Goal: Information Seeking & Learning: Find specific page/section

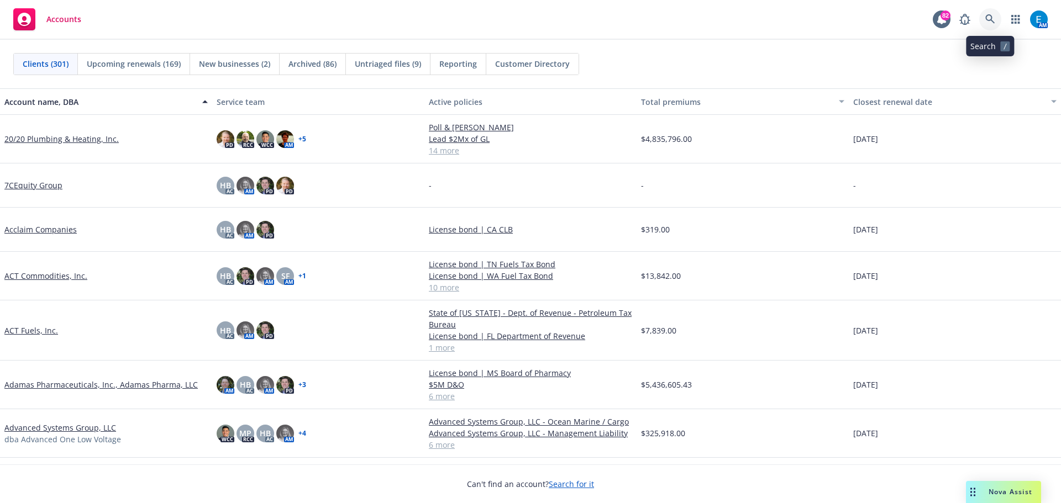
click at [989, 17] on icon at bounding box center [990, 19] width 10 height 10
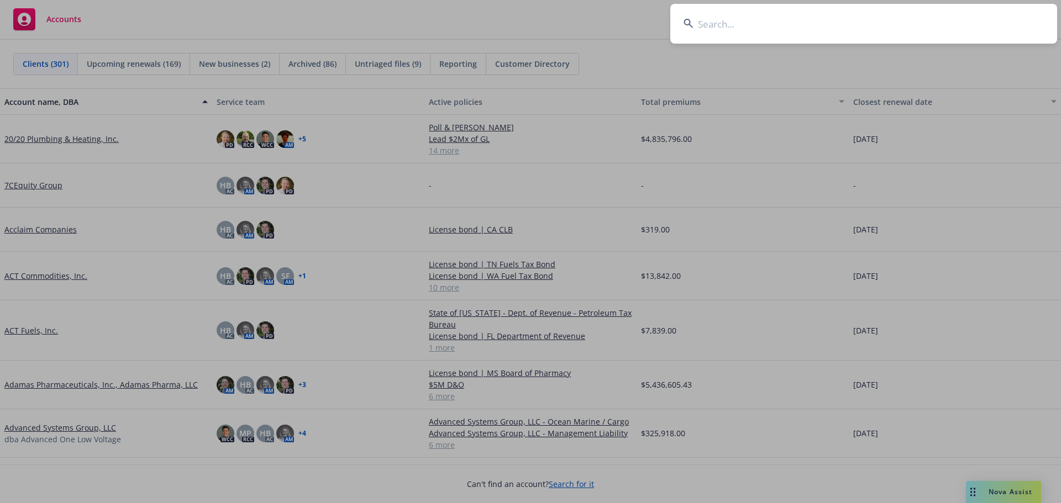
click at [927, 23] on input at bounding box center [863, 24] width 387 height 40
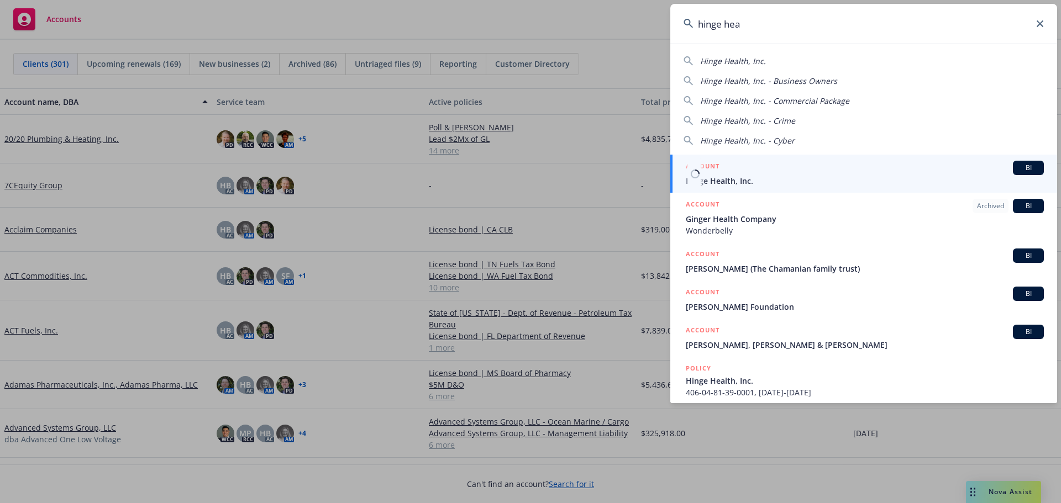
type input "hinge hea"
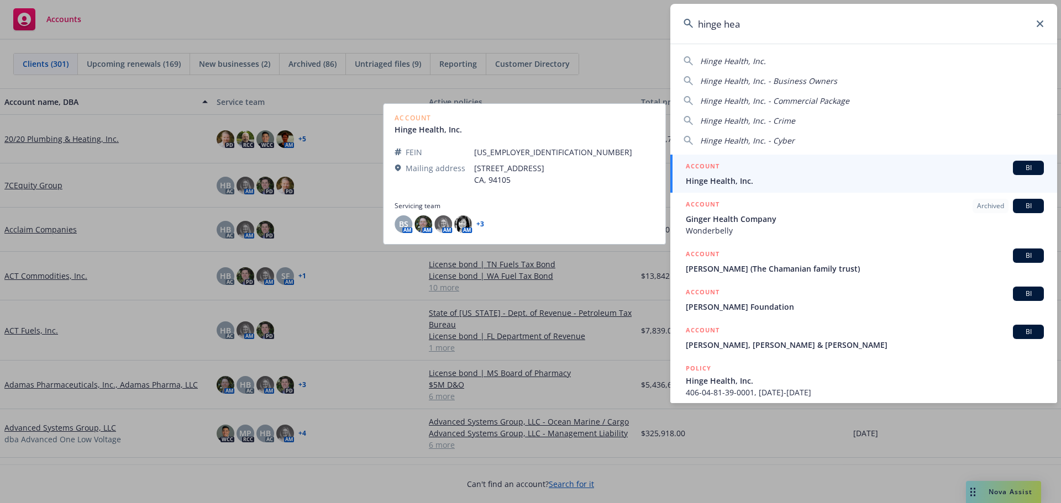
click at [714, 179] on span "Hinge Health, Inc." at bounding box center [865, 181] width 358 height 12
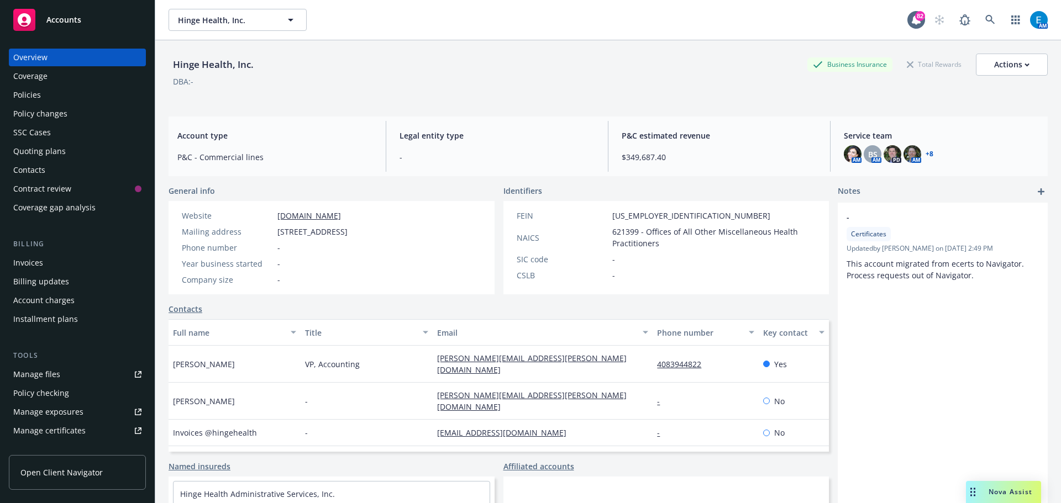
click at [36, 263] on div "Invoices" at bounding box center [28, 263] width 30 height 18
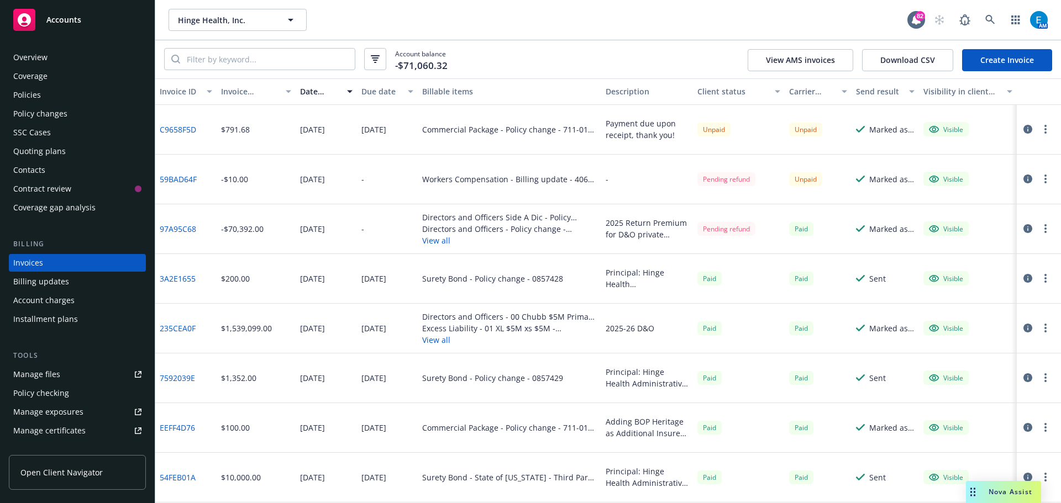
drag, startPoint x: 30, startPoint y: 93, endPoint x: 107, endPoint y: 105, distance: 78.3
click at [30, 92] on div "Policies" at bounding box center [27, 95] width 28 height 18
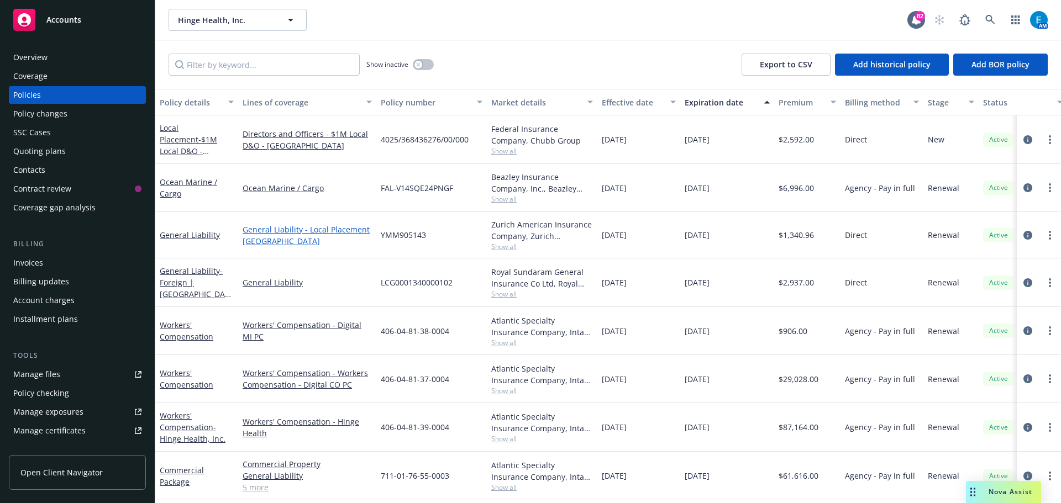
click at [279, 230] on link "General Liability - Local Placement [GEOGRAPHIC_DATA]" at bounding box center [307, 235] width 129 height 23
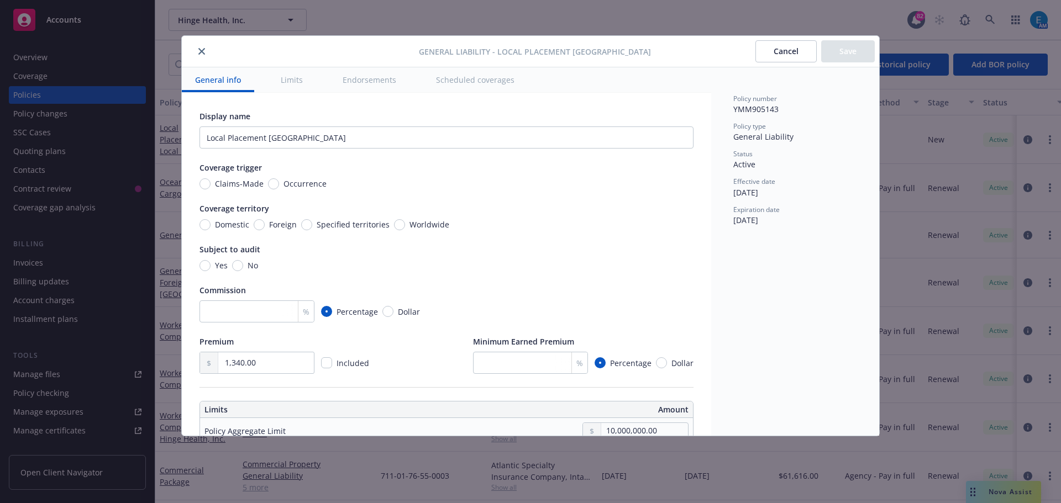
click at [201, 48] on icon "close" at bounding box center [201, 51] width 7 height 7
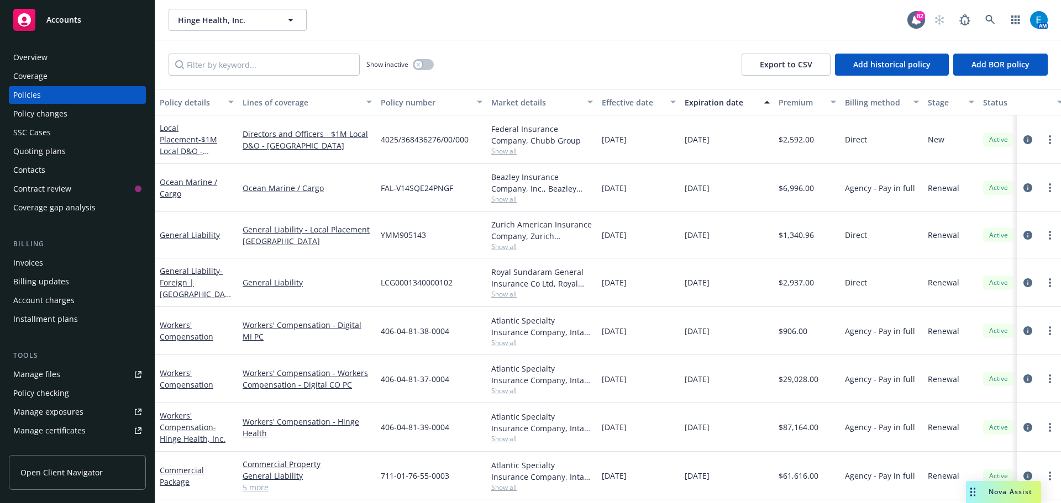
drag, startPoint x: 274, startPoint y: 467, endPoint x: 433, endPoint y: 463, distance: 159.8
click at [274, 467] on link "Commercial Property" at bounding box center [307, 465] width 129 height 12
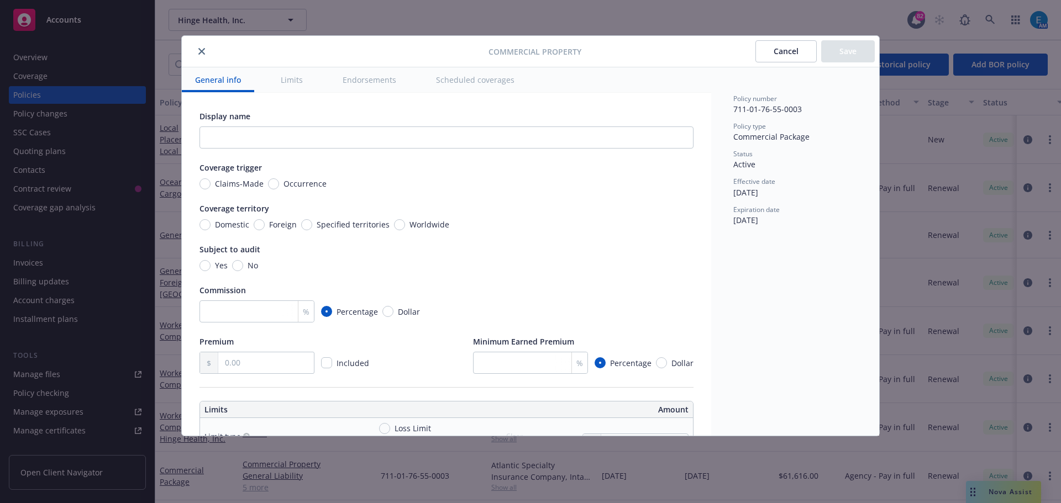
click at [201, 48] on icon "close" at bounding box center [201, 51] width 7 height 7
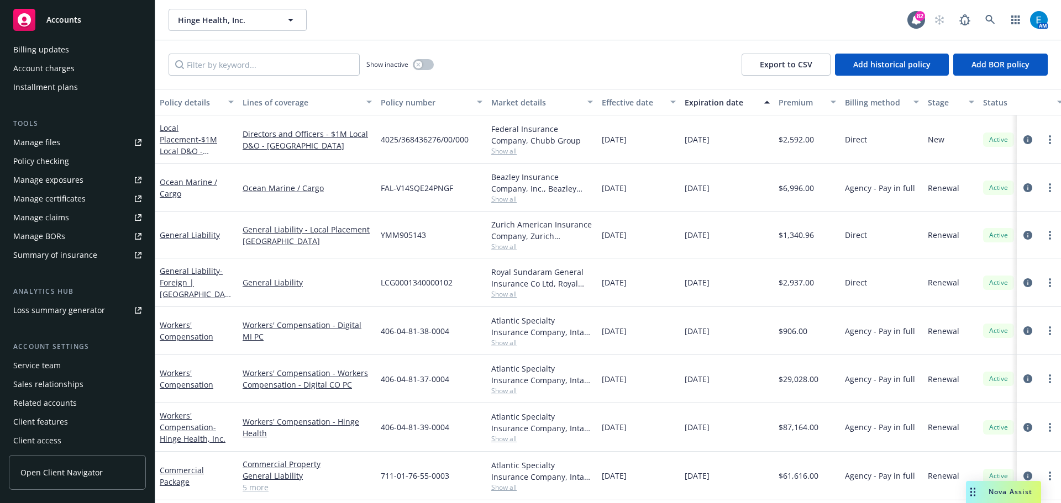
scroll to position [235, 0]
click at [39, 361] on div "Service team" at bounding box center [37, 363] width 48 height 18
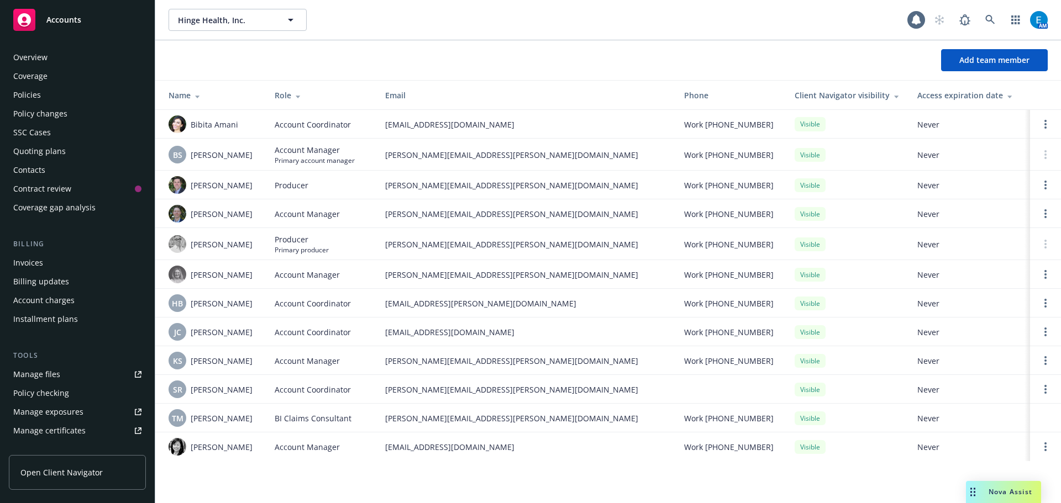
scroll to position [235, 0]
